Goal: Transaction & Acquisition: Obtain resource

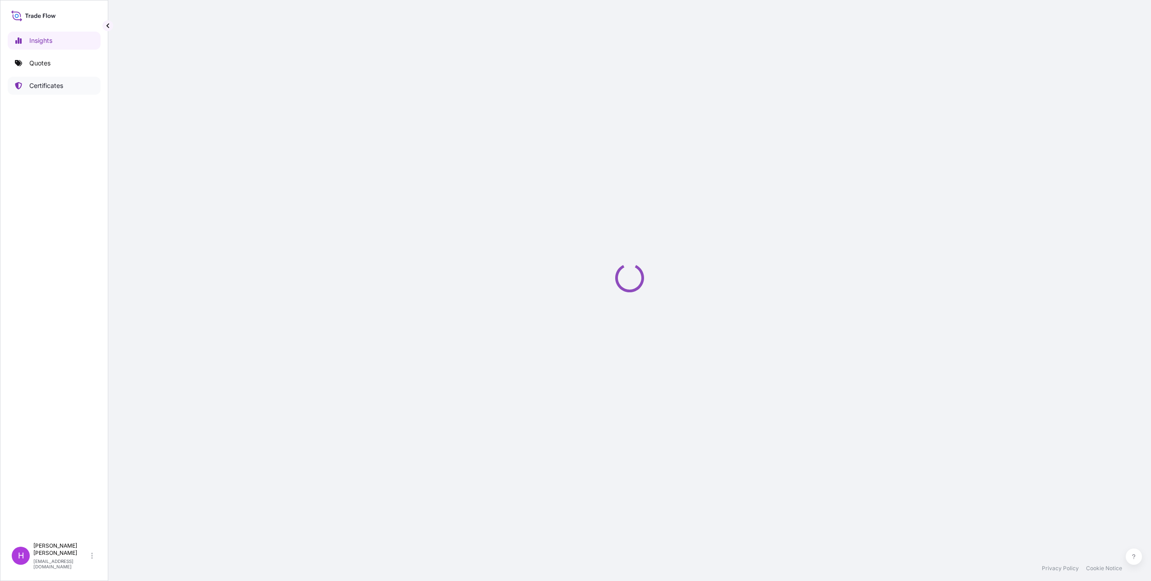
select select "2025"
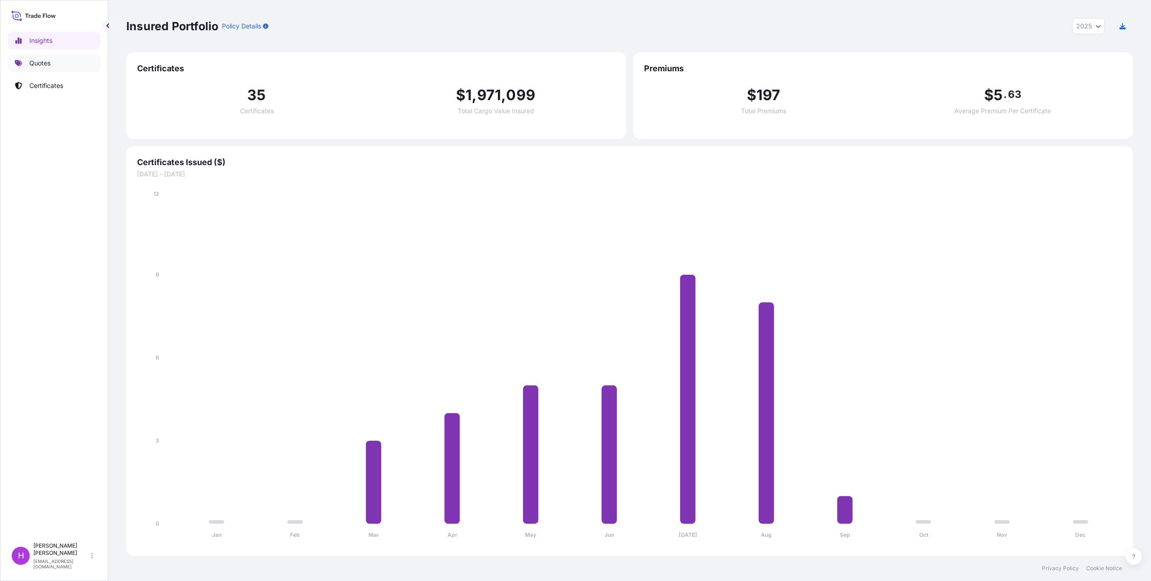
click at [38, 62] on p "Quotes" at bounding box center [39, 63] width 21 height 9
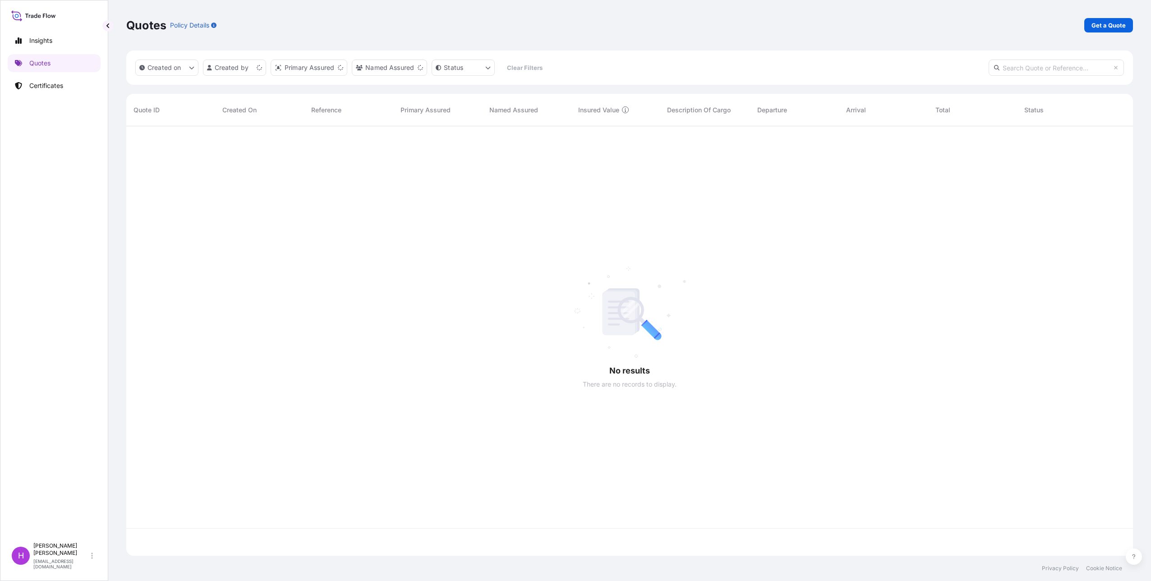
scroll to position [428, 1000]
click at [1111, 25] on p "Get a Quote" at bounding box center [1108, 25] width 34 height 9
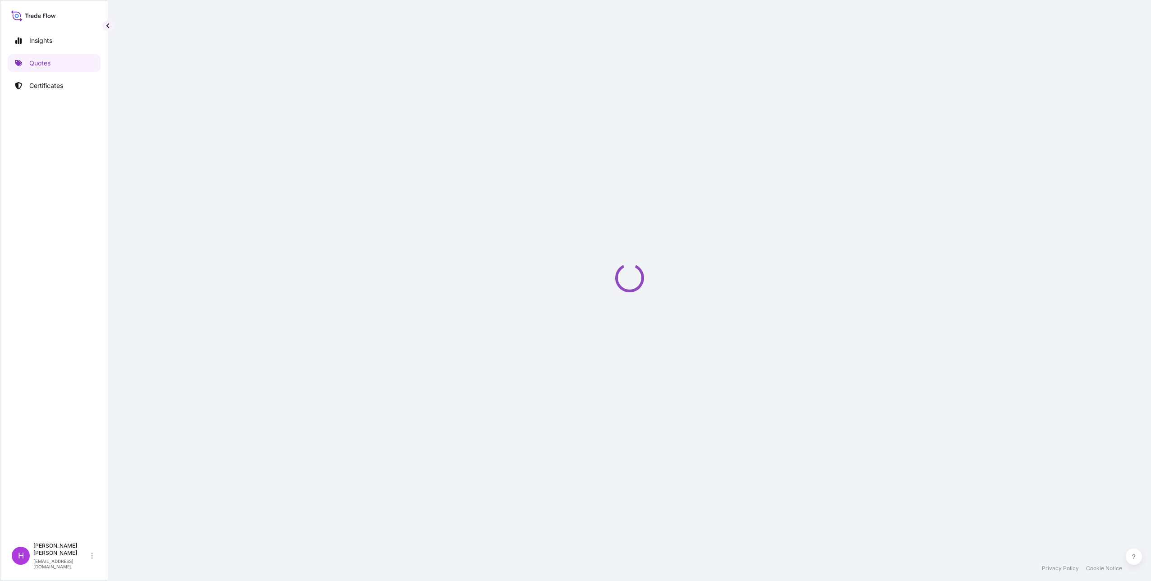
select select "Sea"
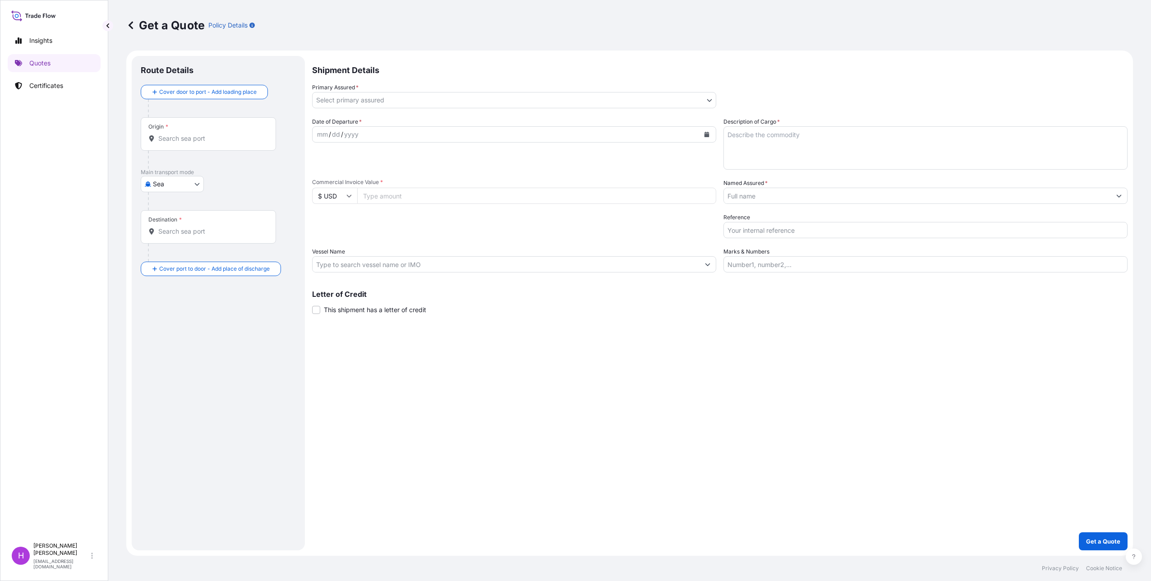
click at [182, 144] on div "Origin *" at bounding box center [208, 133] width 135 height 33
click at [182, 143] on input "Origin *" at bounding box center [211, 138] width 106 height 9
click at [187, 168] on b "BEANR" at bounding box center [182, 166] width 22 height 8
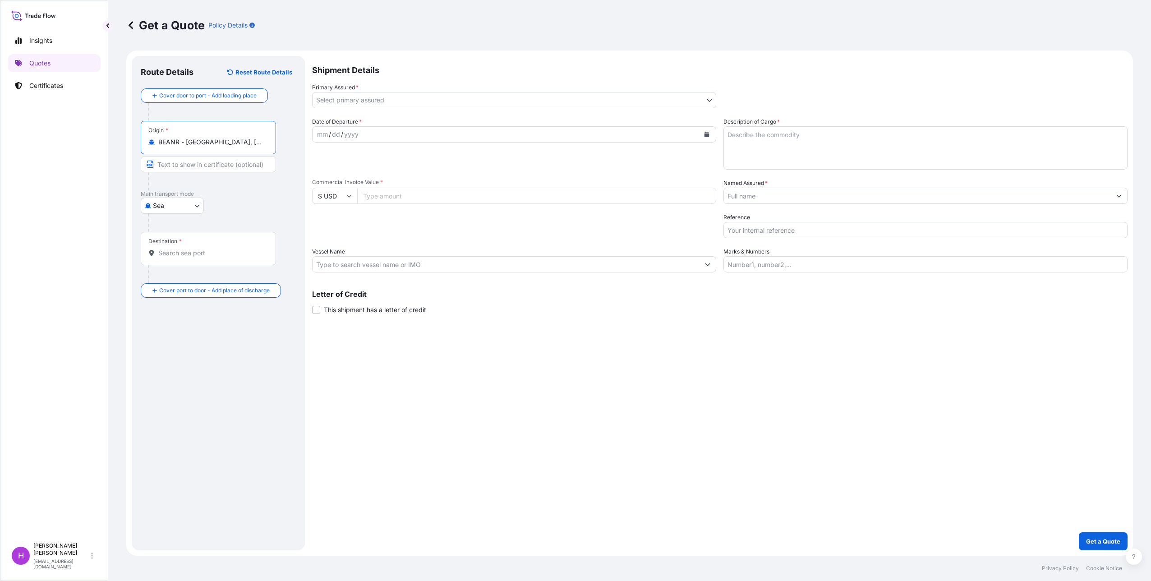
type input "BEANR - [GEOGRAPHIC_DATA], [GEOGRAPHIC_DATA]"
click at [230, 167] on div "BEANR - [GEOGRAPHIC_DATA], [GEOGRAPHIC_DATA]" at bounding box center [229, 173] width 171 height 25
click at [230, 171] on input "Text to appear on certificate" at bounding box center [208, 164] width 135 height 16
click at [181, 252] on input "Destination *" at bounding box center [211, 253] width 106 height 9
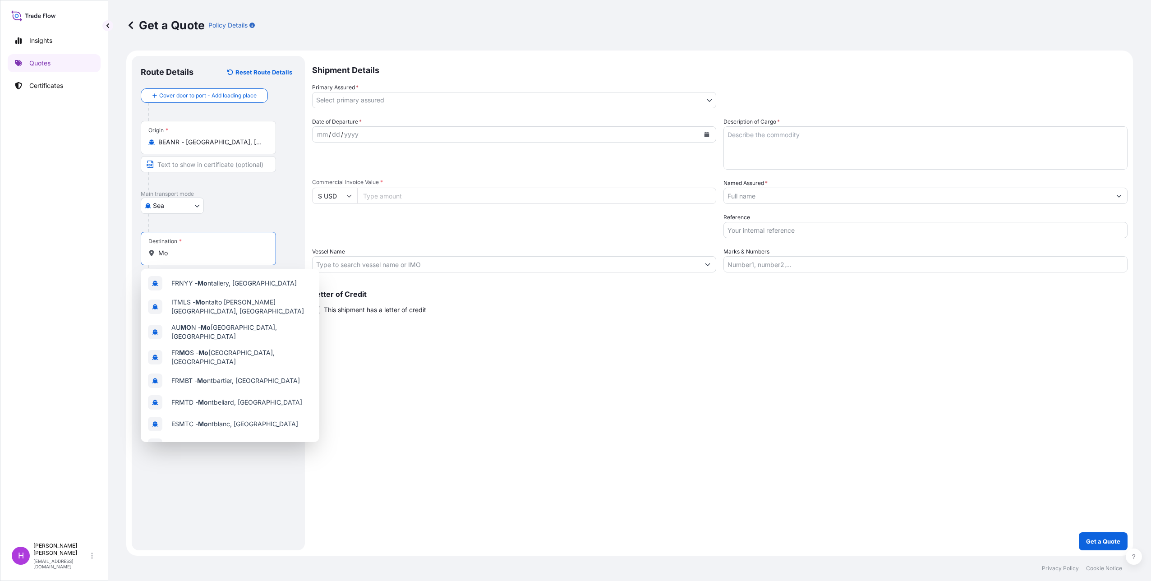
type input "M"
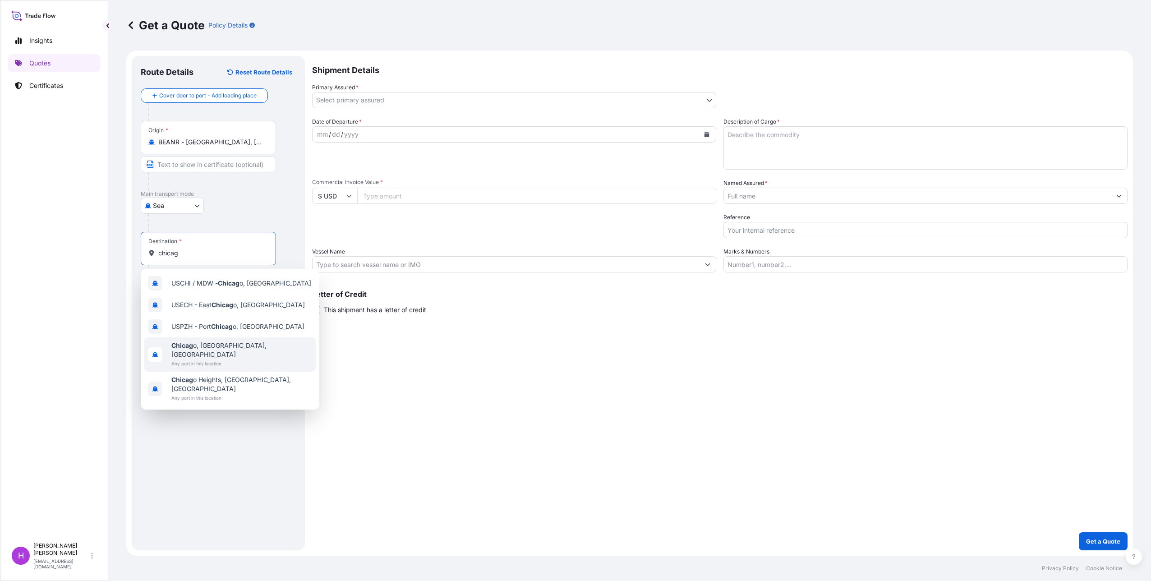
click at [208, 348] on span "Chicag o, [GEOGRAPHIC_DATA], [GEOGRAPHIC_DATA]" at bounding box center [241, 350] width 141 height 18
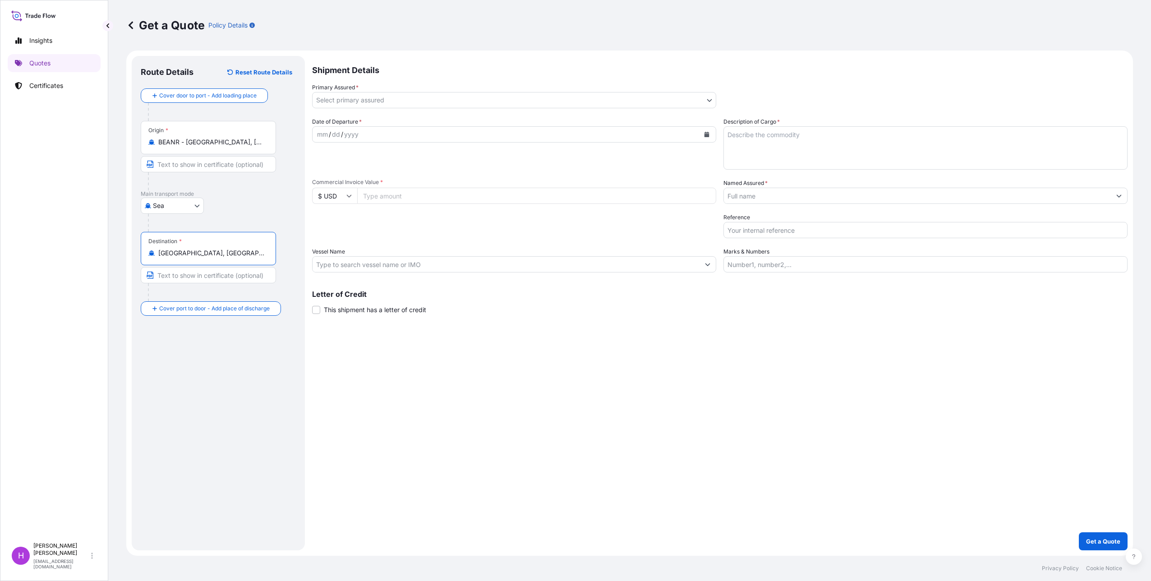
type input "[GEOGRAPHIC_DATA], [GEOGRAPHIC_DATA], [GEOGRAPHIC_DATA]"
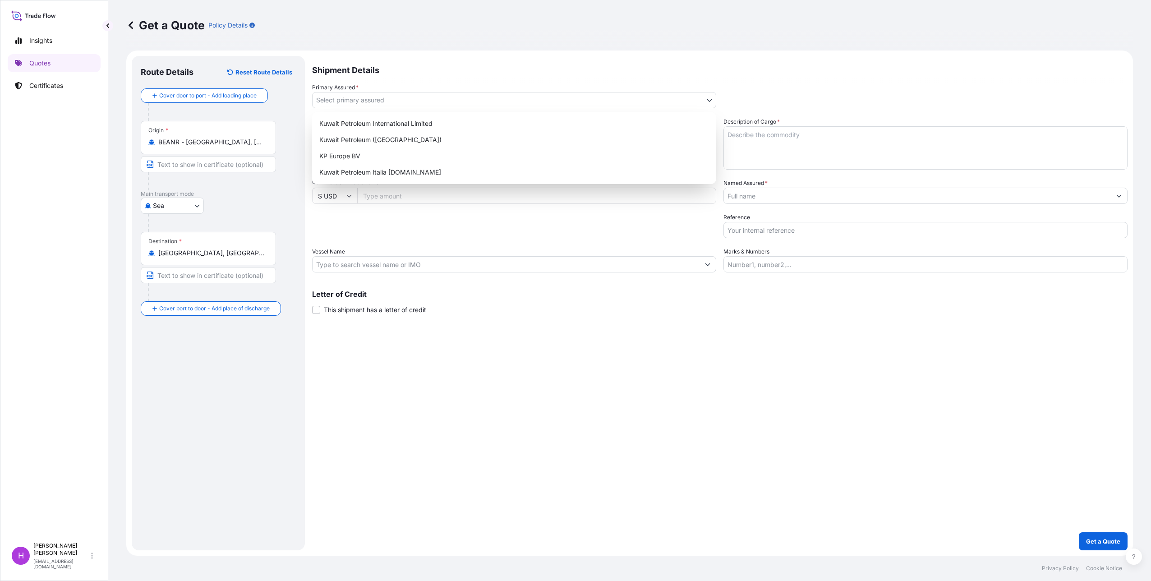
click at [386, 100] on body "Insights Quotes Certificates H [PERSON_NAME] [EMAIL_ADDRESS][DOMAIN_NAME] Get a…" at bounding box center [575, 290] width 1151 height 581
click at [381, 144] on div "Kuwait Petroleum ([GEOGRAPHIC_DATA])" at bounding box center [514, 140] width 397 height 16
select select "31889"
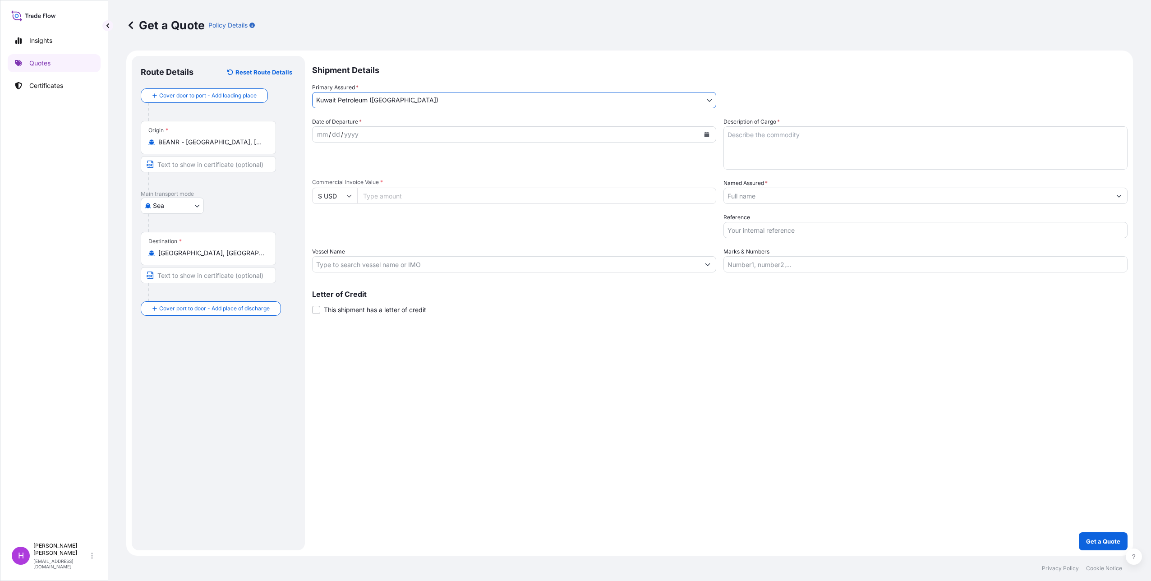
click at [746, 136] on textarea "Description of Cargo *" at bounding box center [925, 147] width 404 height 43
paste textarea "x 20FT ISOTANK Q8 [PERSON_NAME] GR8 SAE 40"
click at [806, 143] on textarea "1 x 20FT ISOTANK Q8 [PERSON_NAME] GR8 SAE 40" at bounding box center [925, 147] width 404 height 43
type textarea "1 x 20FT ISOTANK Q8 [PERSON_NAME] GR8 SAE 40 HS code: 2710193080"
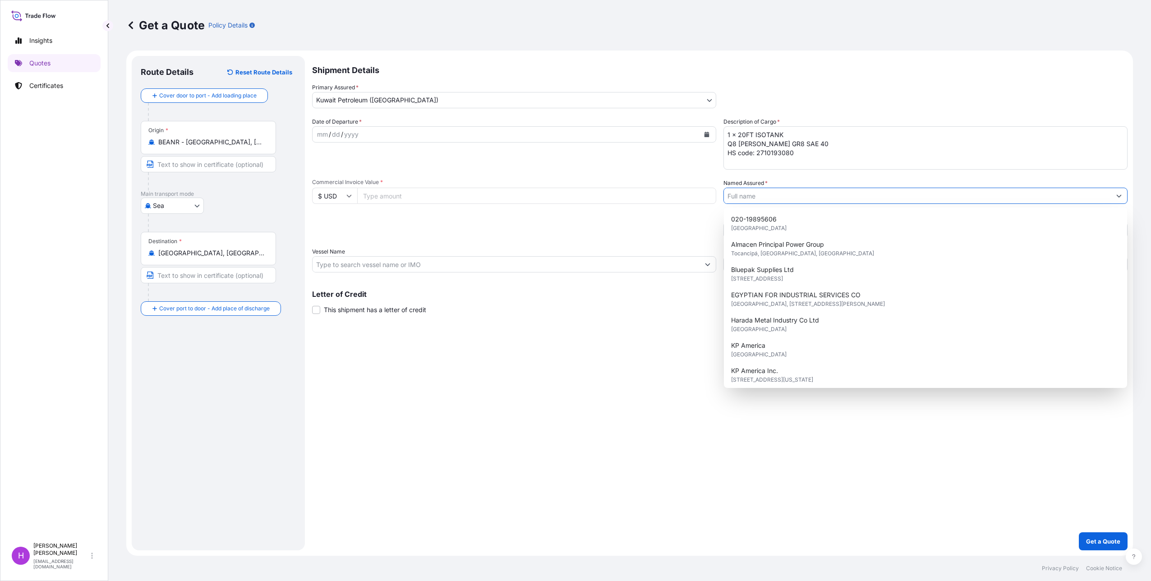
click at [761, 198] on input "Named Assured *" at bounding box center [917, 196] width 387 height 16
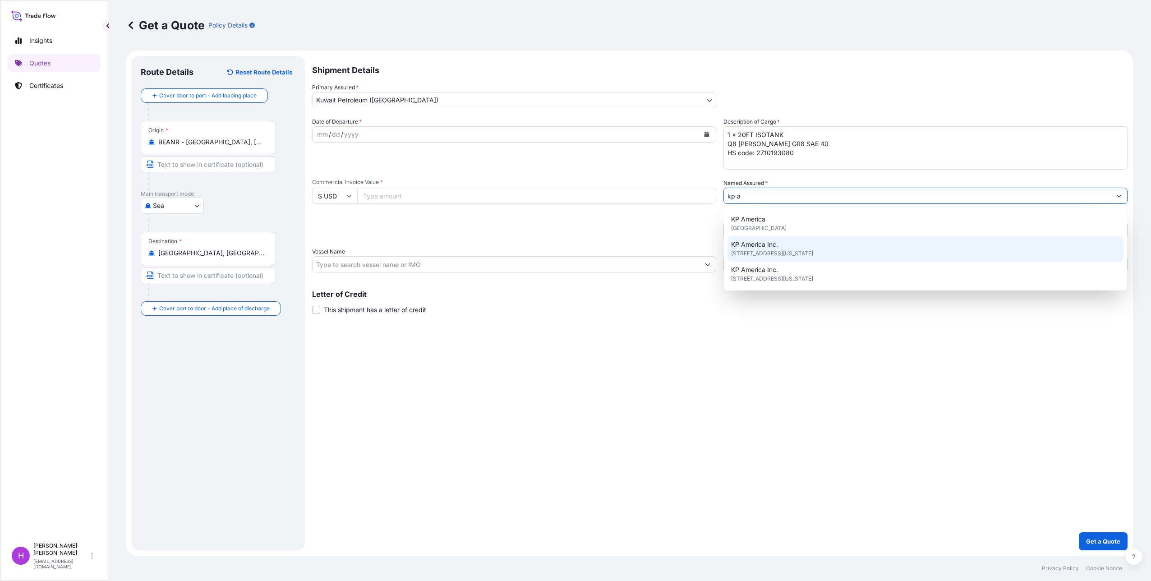
click at [773, 252] on span "[STREET_ADDRESS][US_STATE]" at bounding box center [772, 253] width 82 height 9
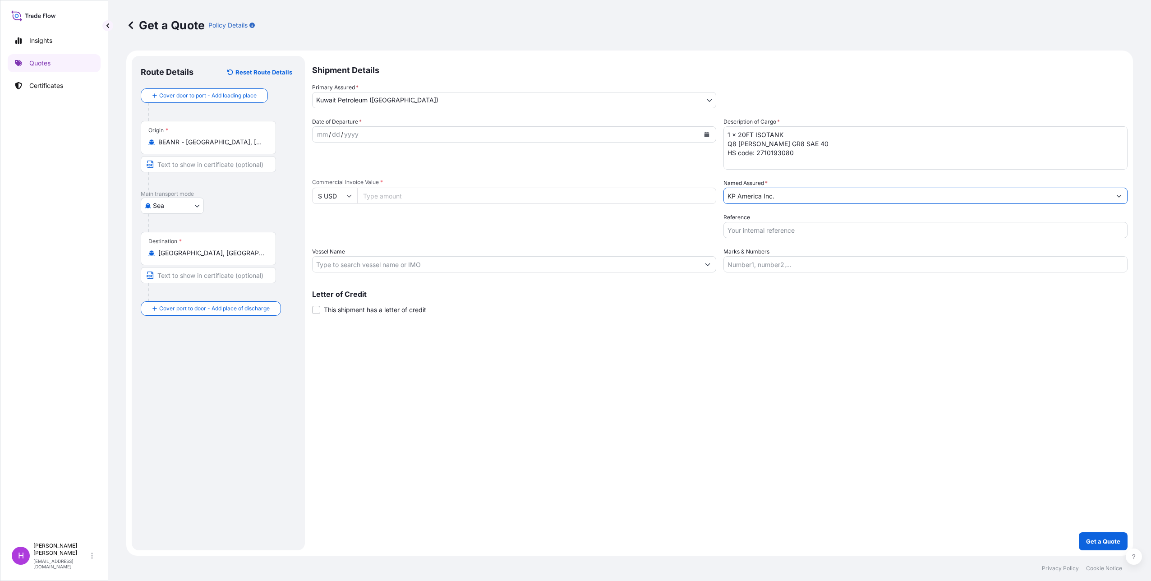
type input "KP America Inc."
click at [756, 230] on input "Reference" at bounding box center [925, 230] width 404 height 16
paste input "71706625 / PO 25-110 BPA TO FUSION"
type input "71706625 / PO 25-110 BPA TO FUSION"
click at [748, 268] on input "Marks & Numbers" at bounding box center [925, 264] width 404 height 16
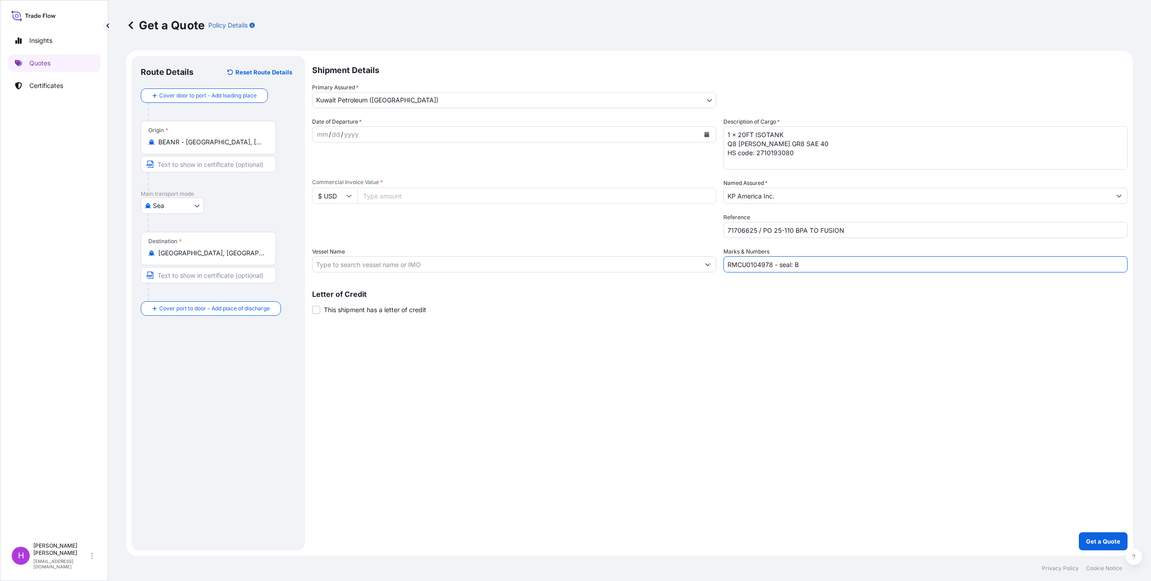
paste input "188259/B188257/B188960"
type input "RMCU0104978 - seal: B188259/B188257/B188960"
click at [349, 260] on input "Vessel Name" at bounding box center [506, 264] width 387 height 16
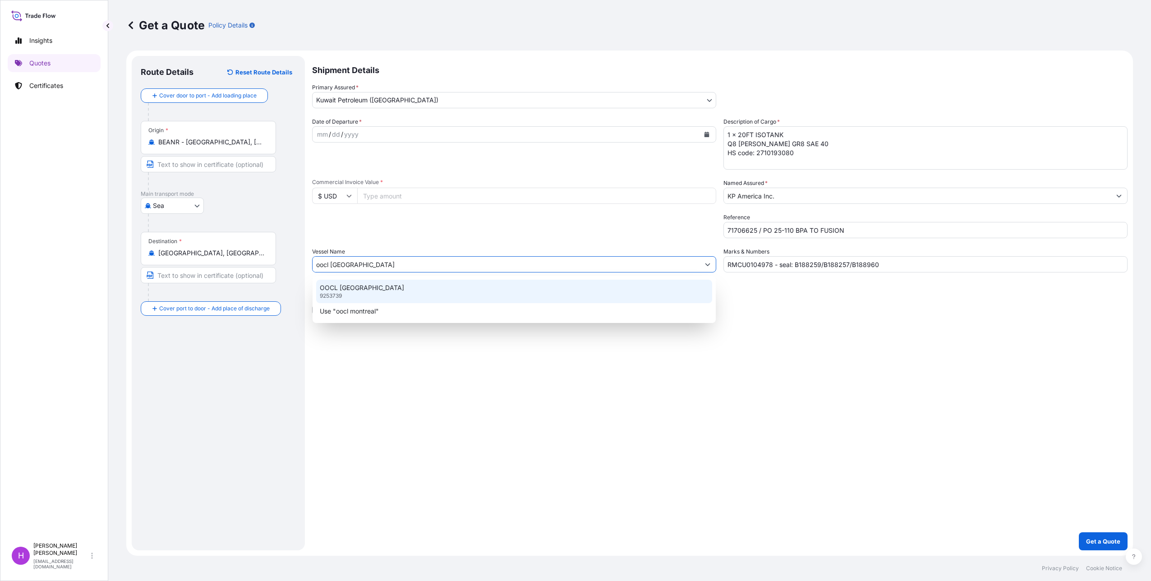
click at [349, 288] on p "OOCL [GEOGRAPHIC_DATA]" at bounding box center [362, 287] width 84 height 9
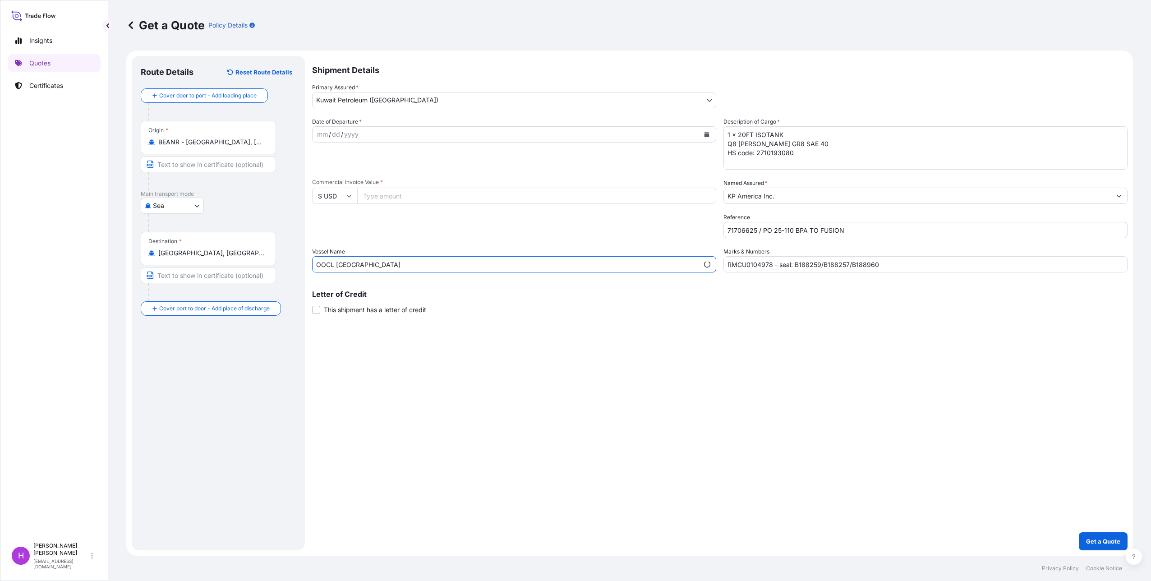
type input "OOCL [GEOGRAPHIC_DATA]"
click at [451, 400] on div "Shipment Details Primary Assured * Kuwait Petroleum ([GEOGRAPHIC_DATA]) Kuwait …" at bounding box center [719, 303] width 815 height 494
click at [1102, 543] on p "Get a Quote" at bounding box center [1103, 541] width 34 height 9
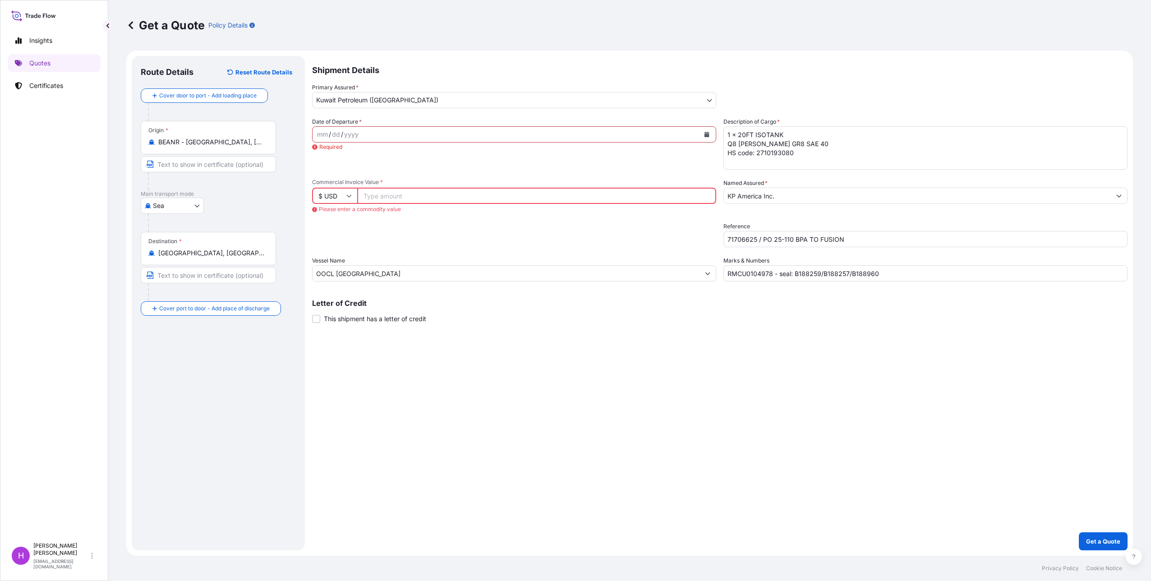
click at [356, 132] on div "yyyy" at bounding box center [351, 134] width 16 height 11
click at [709, 130] on button "Calendar" at bounding box center [707, 134] width 14 height 14
click at [428, 190] on div "6" at bounding box center [431, 193] width 16 height 16
click at [386, 198] on input "Commercial Invoice Value *" at bounding box center [536, 196] width 359 height 16
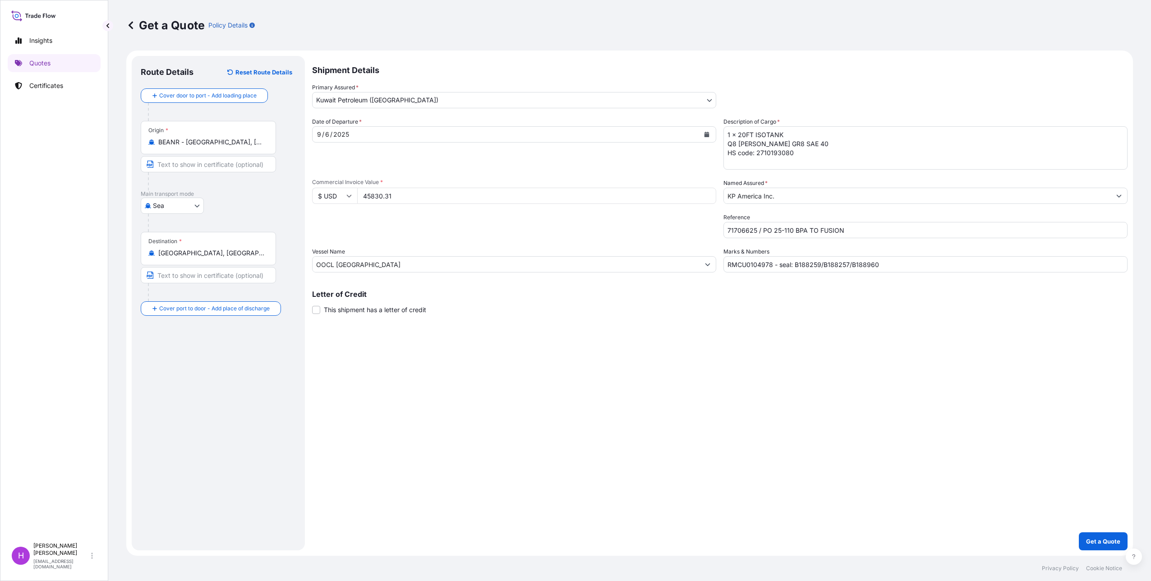
type input "45830.31"
click at [1105, 545] on p "Get a Quote" at bounding box center [1103, 541] width 34 height 9
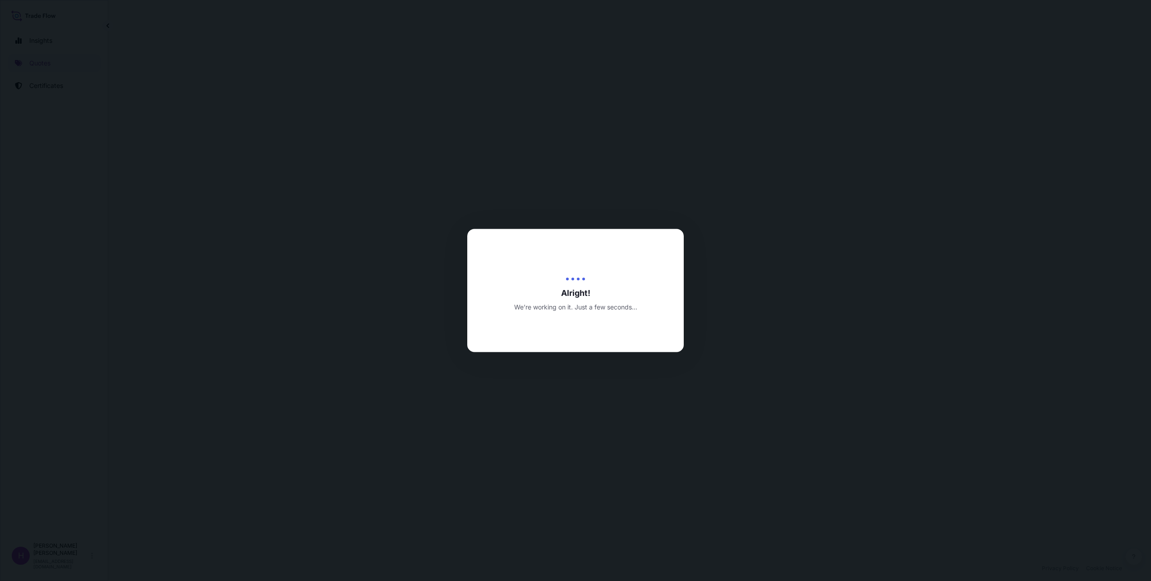
select select "Sea"
select select "31889"
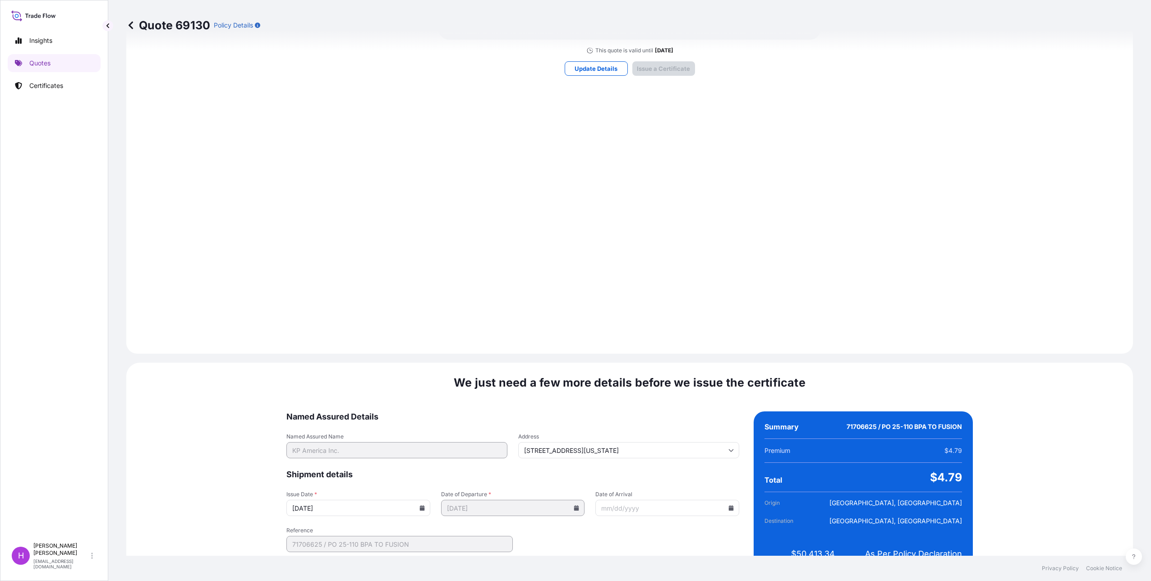
scroll to position [777, 0]
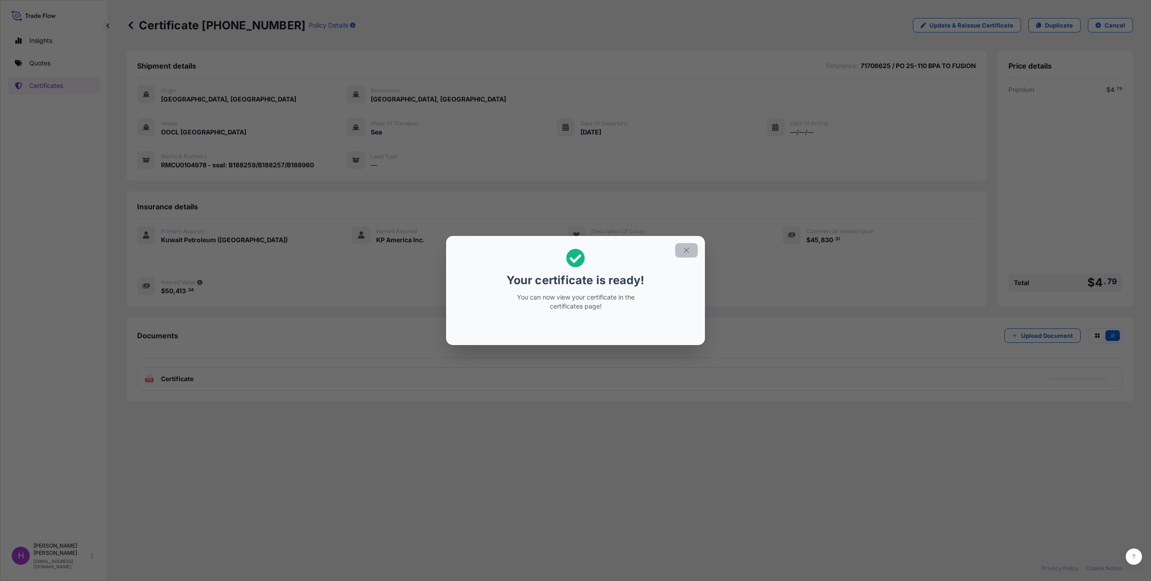
click at [684, 250] on icon "button" at bounding box center [686, 250] width 8 height 8
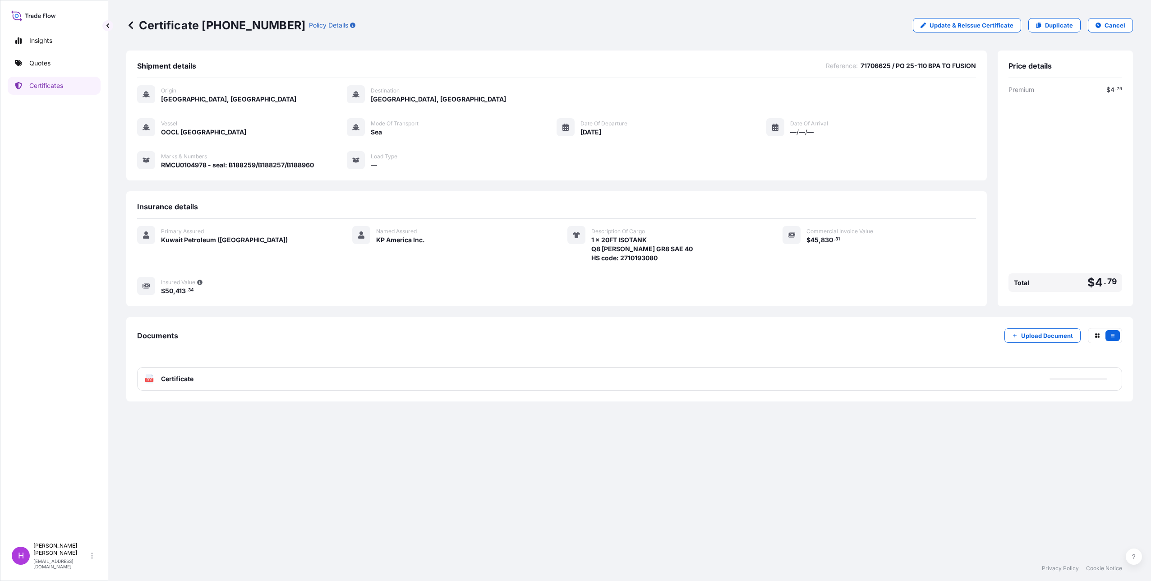
click at [179, 383] on div "PDF Certificate" at bounding box center [629, 378] width 985 height 23
click at [220, 453] on div "Shipment details Reference : 71706625 / PO 25-110 BPA TO FUSION Origin [GEOGRAP…" at bounding box center [629, 303] width 1007 height 505
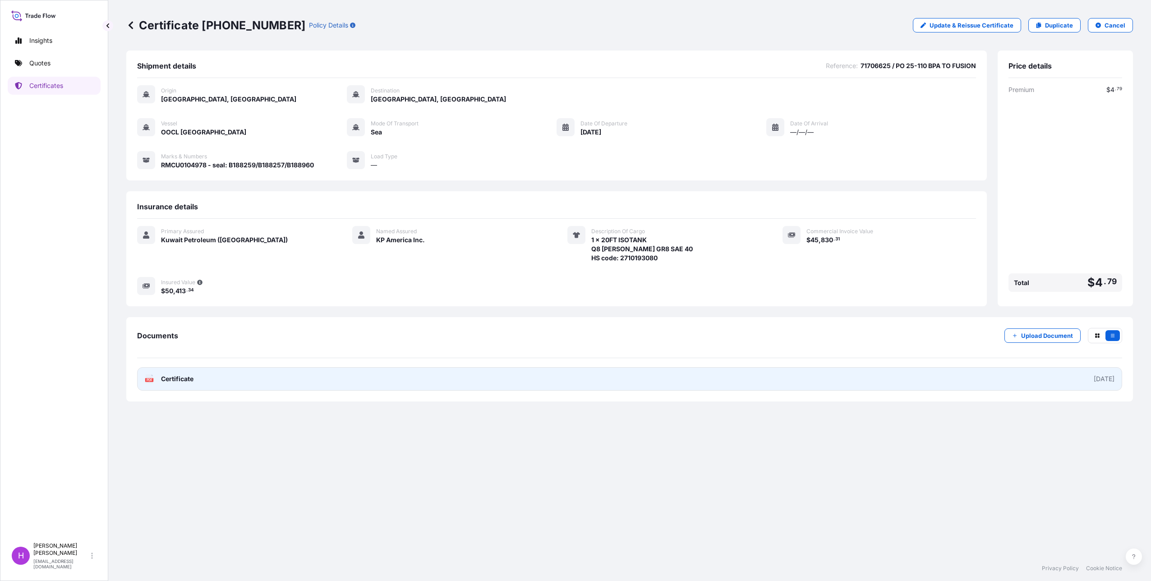
click at [172, 380] on span "Certificate" at bounding box center [177, 378] width 32 height 9
